Goal: Task Accomplishment & Management: Manage account settings

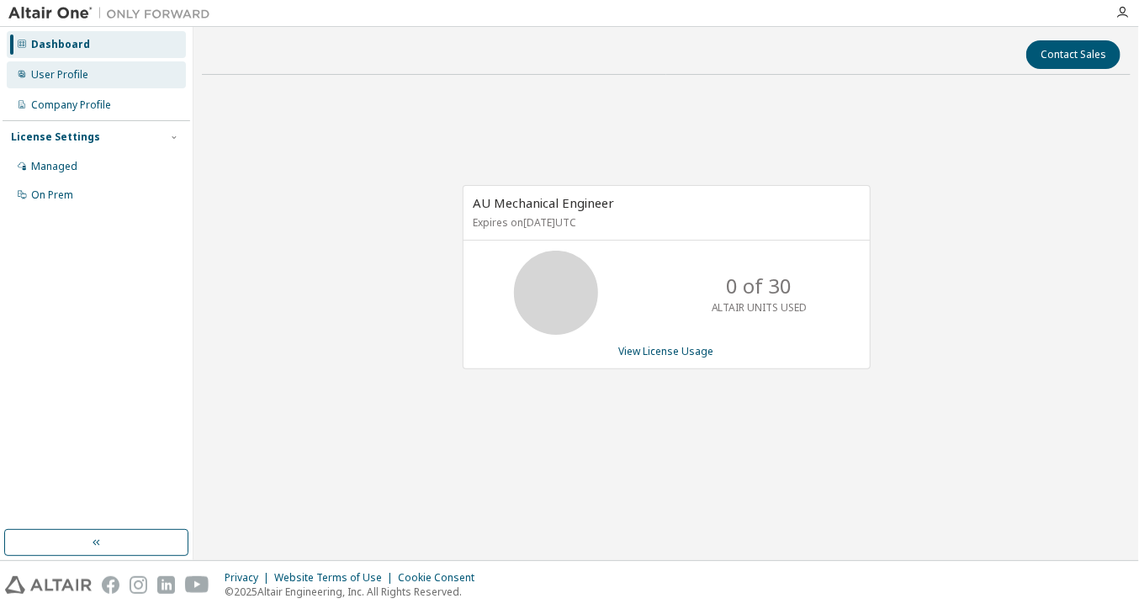
click at [85, 69] on div "User Profile" at bounding box center [59, 74] width 57 height 13
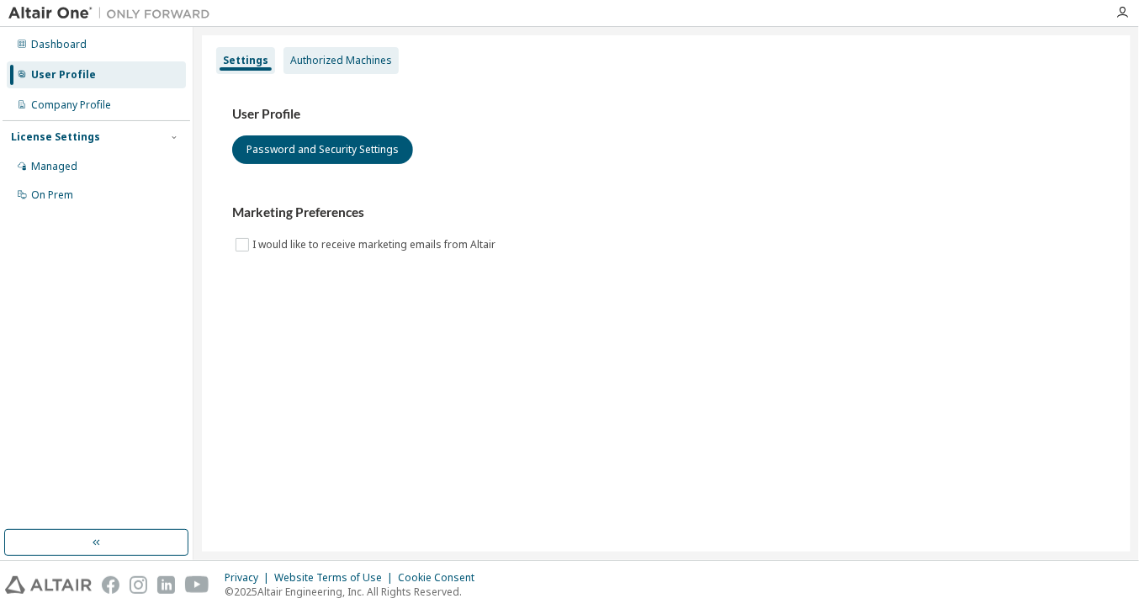
click at [316, 54] on div "Authorized Machines" at bounding box center [341, 60] width 102 height 13
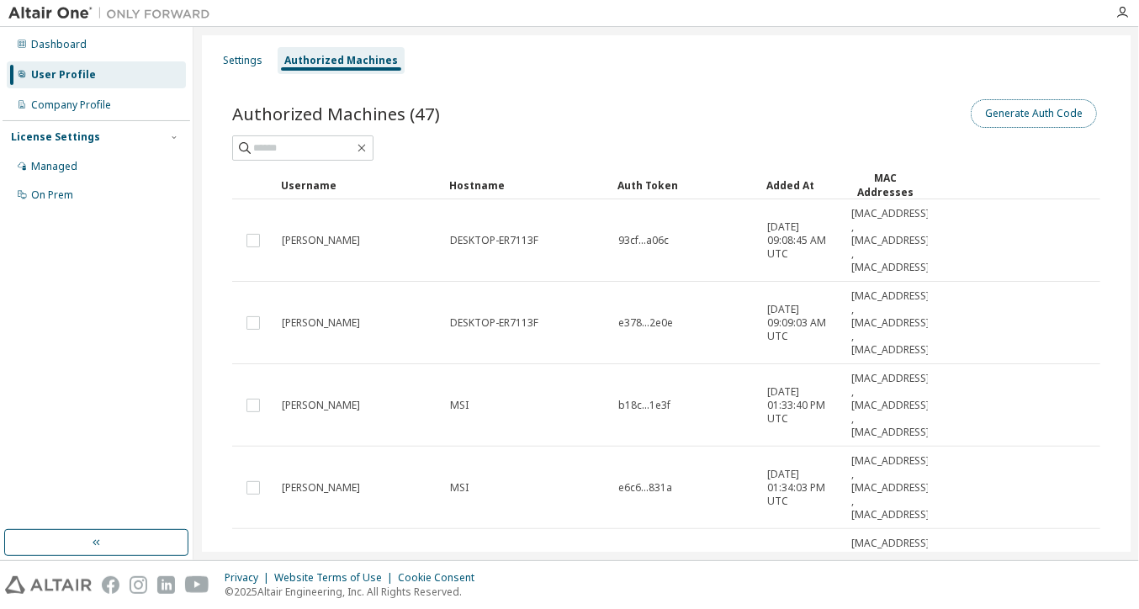
click at [1022, 114] on button "Generate Auth Code" at bounding box center [1034, 113] width 126 height 29
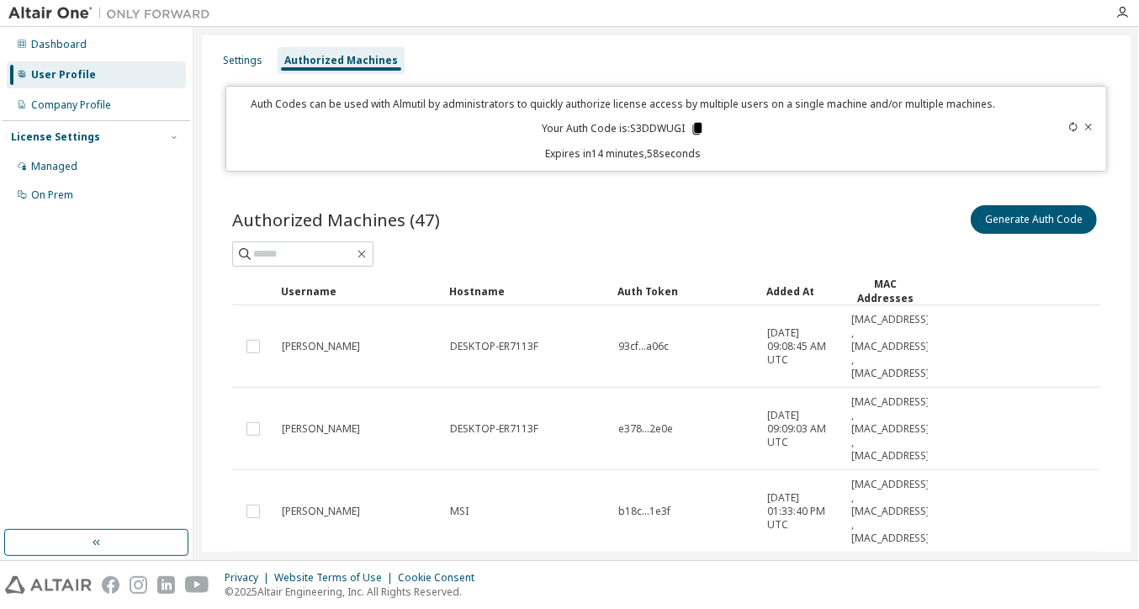
click at [693, 125] on icon at bounding box center [697, 129] width 9 height 12
